Goal: Task Accomplishment & Management: Complete application form

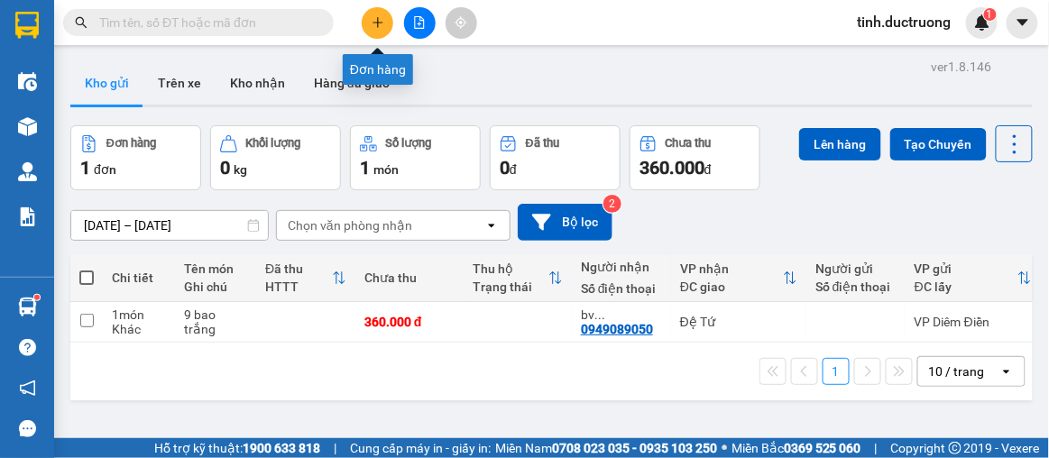
click at [380, 20] on icon "plus" at bounding box center [378, 22] width 13 height 13
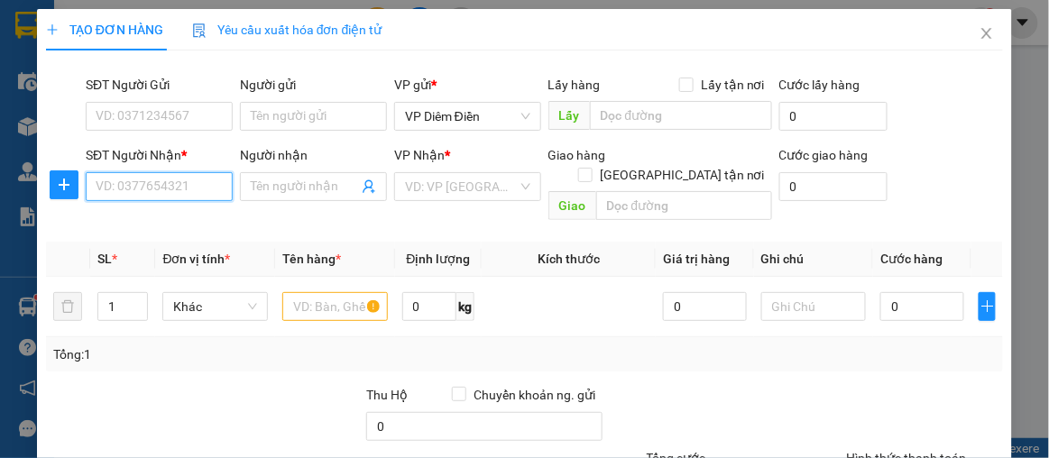
click at [207, 188] on input "SĐT Người Nhận *" at bounding box center [159, 186] width 147 height 29
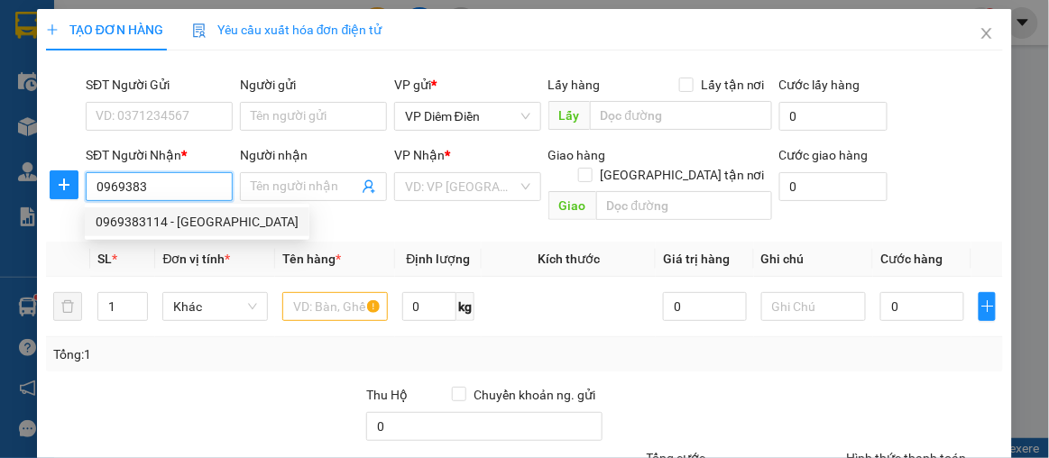
click at [179, 216] on div "0969383114 - CHÙA BỒ ĐỀ" at bounding box center [197, 222] width 203 height 20
type input "0969383114"
type input "[PERSON_NAME][DEMOGRAPHIC_DATA]"
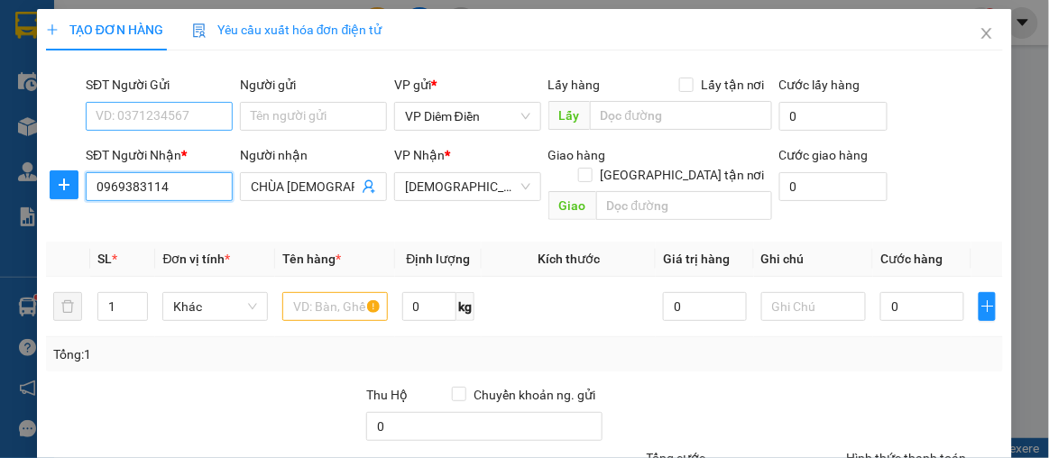
type input "0969383114"
click at [183, 117] on input "SĐT Người Gửi" at bounding box center [159, 116] width 147 height 29
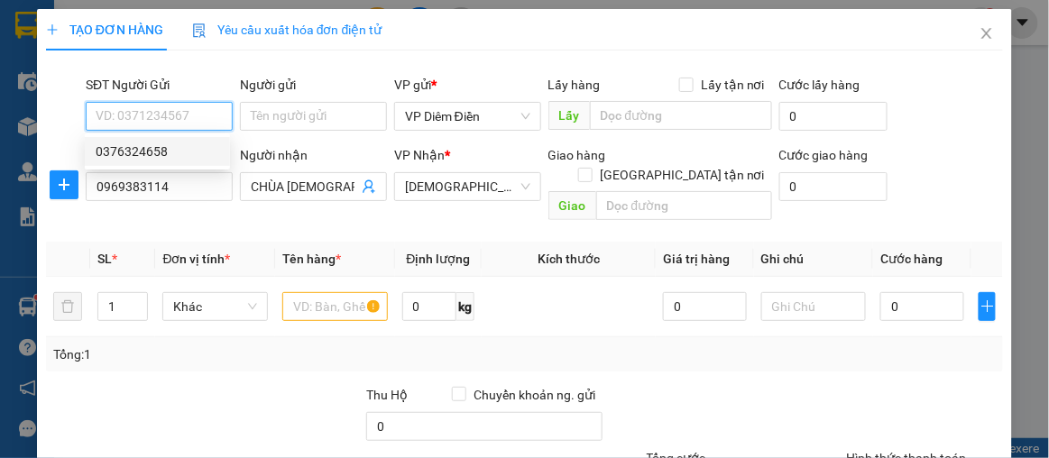
click at [161, 151] on div "0376324658" at bounding box center [158, 152] width 124 height 20
type input "0376324658"
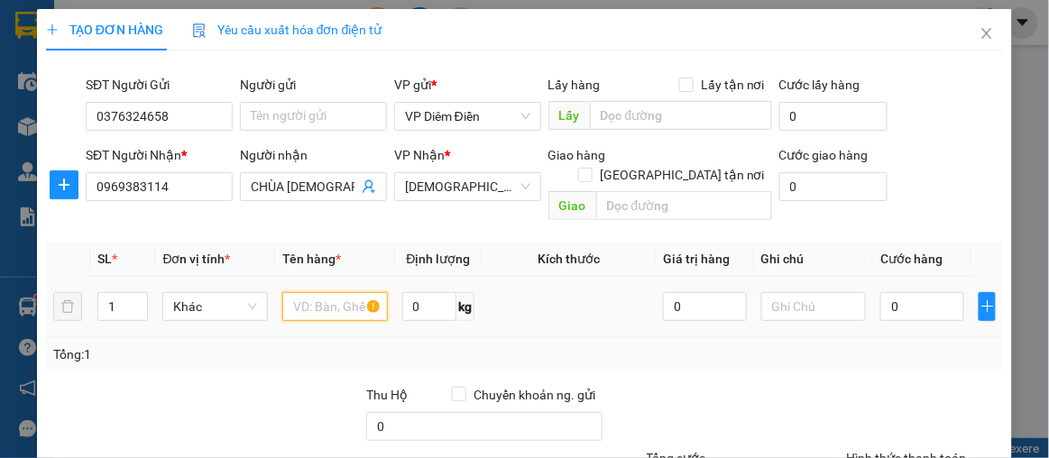
click at [297, 292] on input "text" at bounding box center [335, 306] width 106 height 29
type input "2 bao"
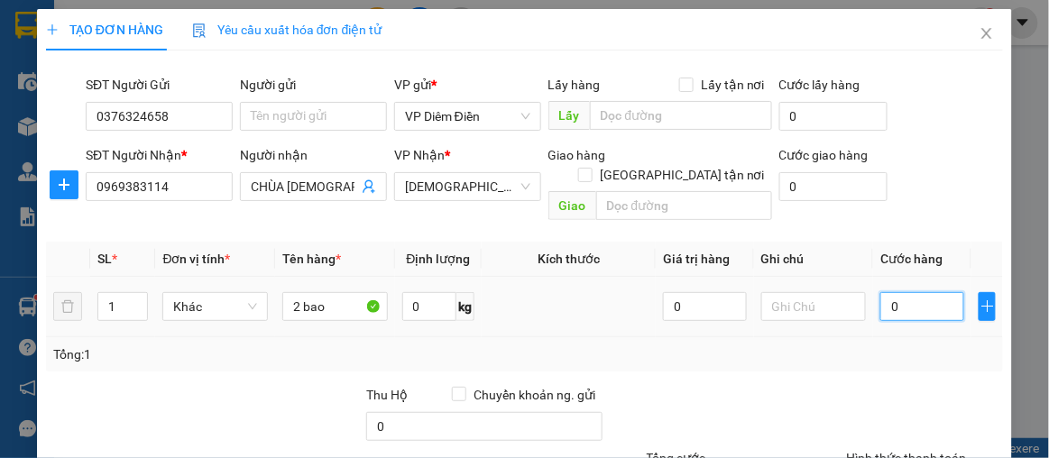
click at [881, 292] on input "0" at bounding box center [923, 306] width 84 height 29
type input "8"
type input "80"
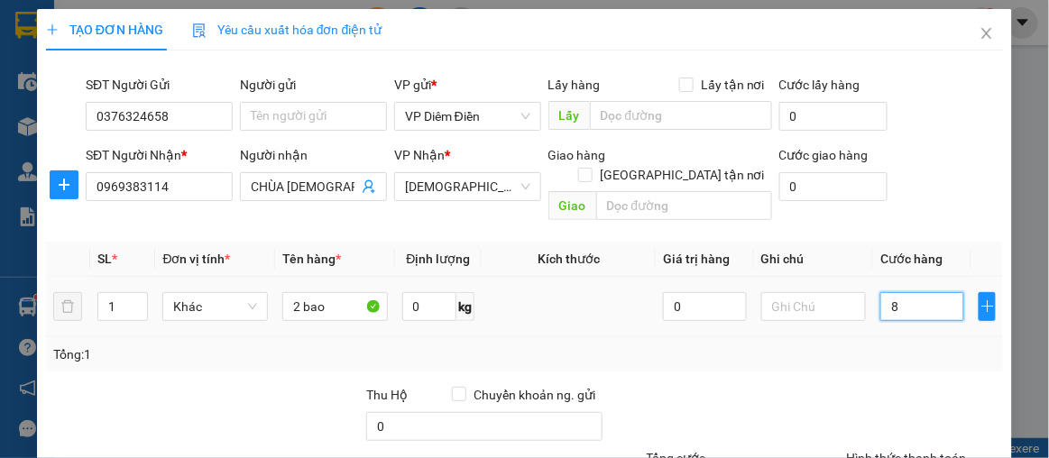
type input "80"
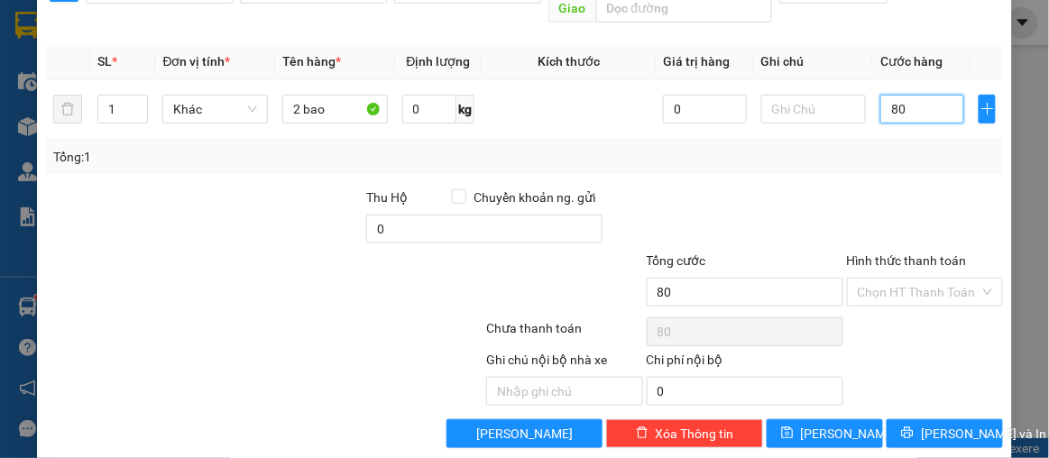
scroll to position [199, 0]
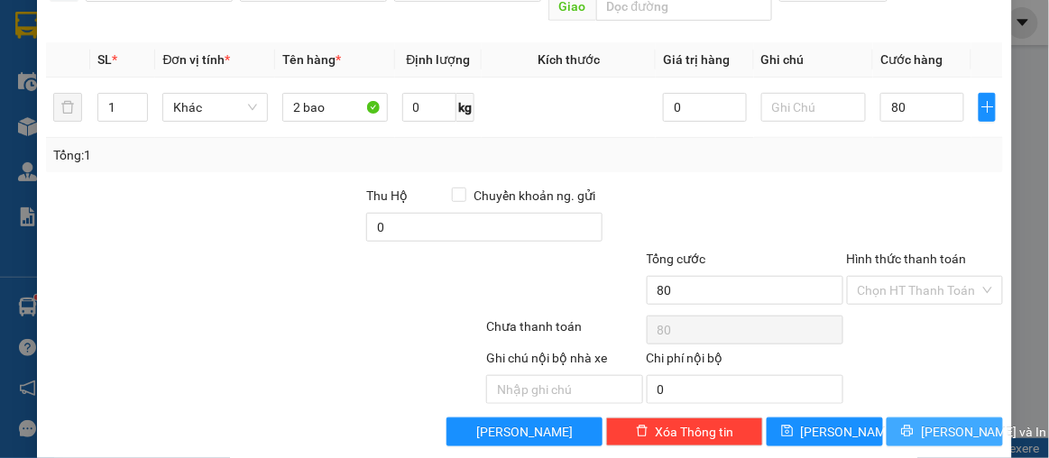
type input "80.000"
click at [901, 425] on icon "printer" at bounding box center [907, 431] width 13 height 13
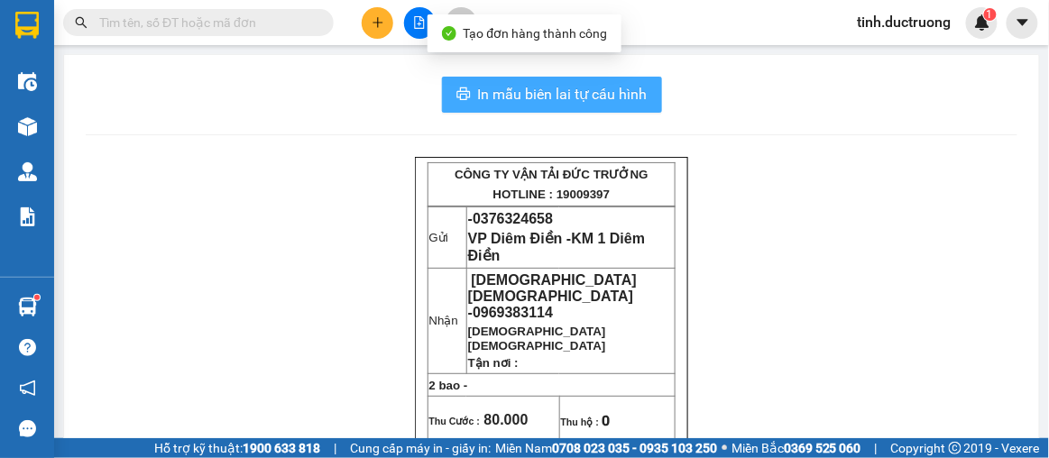
click at [635, 88] on span "In mẫu biên lai tự cấu hình" at bounding box center [563, 94] width 170 height 23
